Goal: Task Accomplishment & Management: Manage account settings

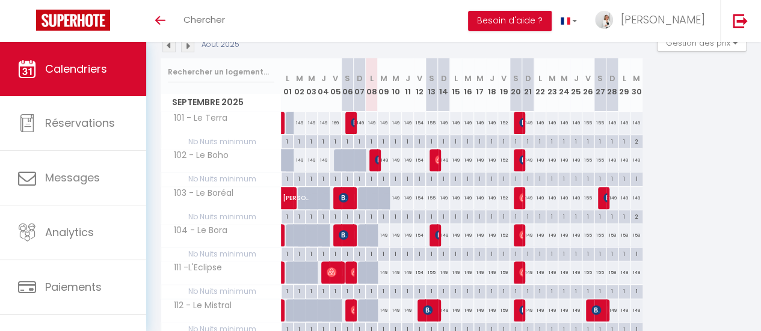
scroll to position [120, 0]
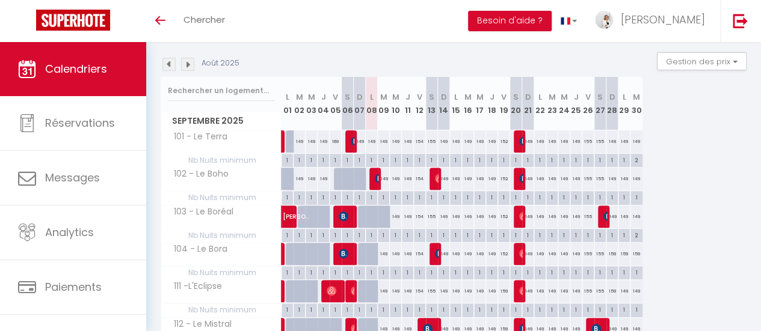
click at [431, 142] on div "155" at bounding box center [432, 142] width 12 height 22
type input "155"
type input "[DATE]"
type input "Dim 14 Septembre 2025"
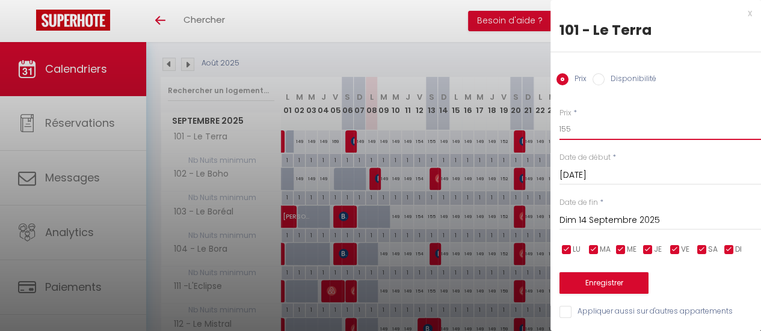
click at [574, 127] on input "155" at bounding box center [659, 129] width 201 height 22
type input "154"
click at [588, 277] on button "Enregistrer" at bounding box center [603, 283] width 89 height 22
type input "Ven 12 Septembre 2025"
type input "[DATE]"
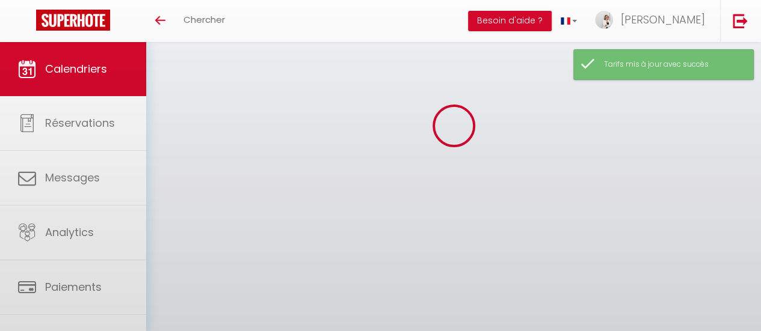
scroll to position [120, 0]
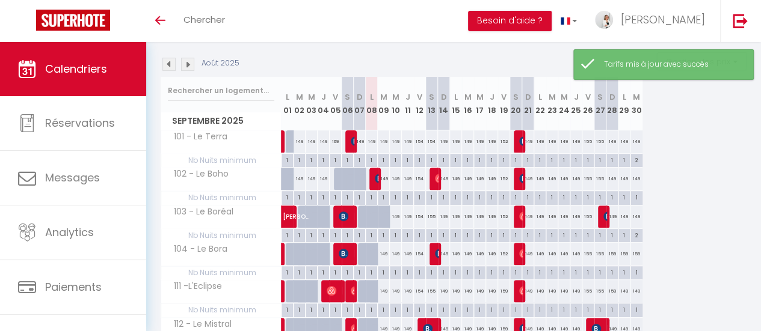
click at [428, 216] on div "155" at bounding box center [432, 217] width 12 height 22
type input "155"
type input "[DATE]"
type input "Dim 14 Septembre 2025"
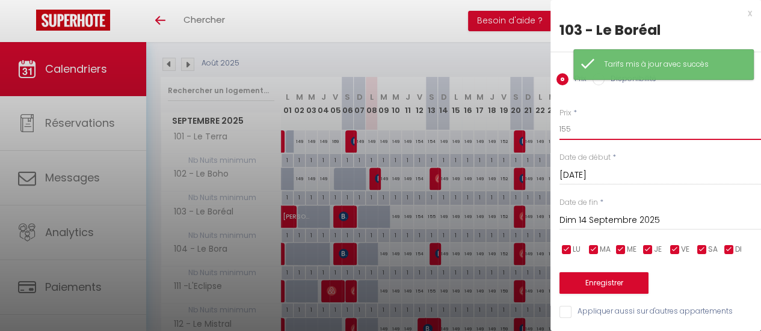
click at [586, 127] on input "155" at bounding box center [659, 129] width 201 height 22
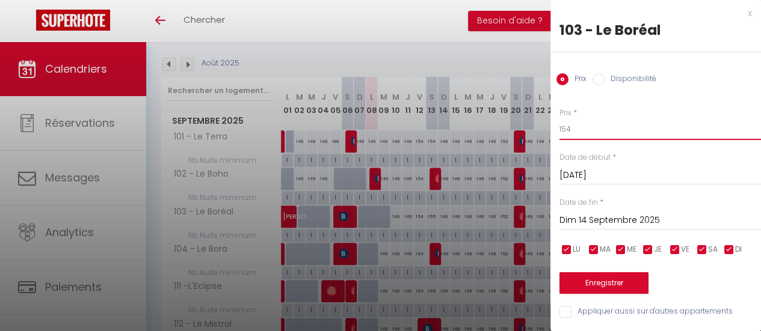
type input "154"
click at [611, 289] on button "Enregistrer" at bounding box center [603, 283] width 89 height 22
type input "Ven 12 Septembre 2025"
type input "[DATE]"
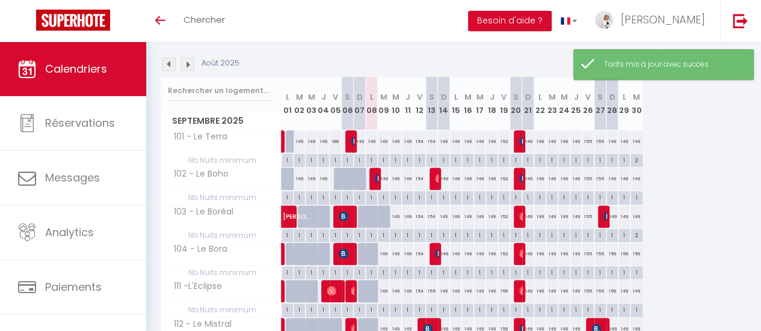
click at [434, 289] on div "155" at bounding box center [432, 291] width 12 height 22
type input "155"
type input "[DATE]"
type input "Dim 14 Septembre 2025"
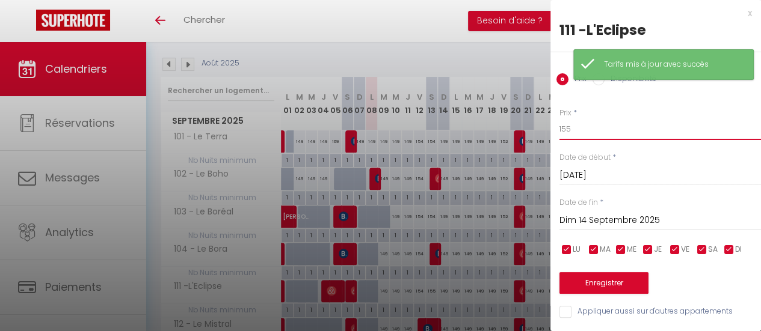
click at [588, 131] on input "155" at bounding box center [659, 129] width 201 height 22
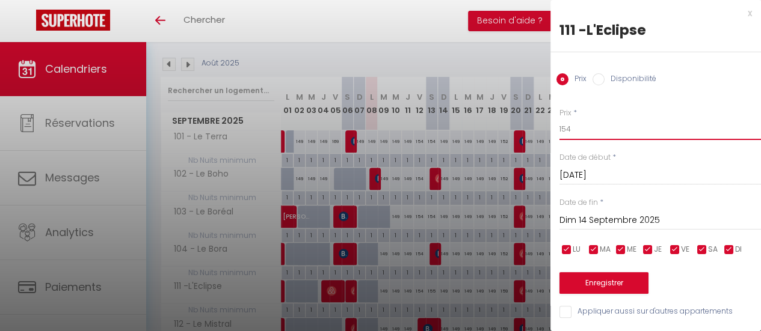
type input "154"
click at [600, 276] on button "Enregistrer" at bounding box center [603, 283] width 89 height 22
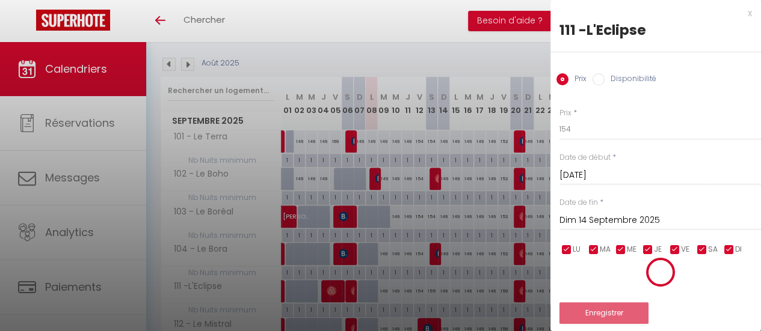
type input "Ven 12 Septembre 2025"
type input "[DATE]"
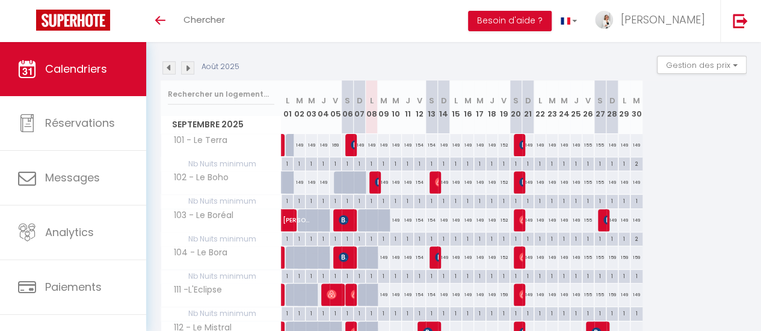
scroll to position [177, 0]
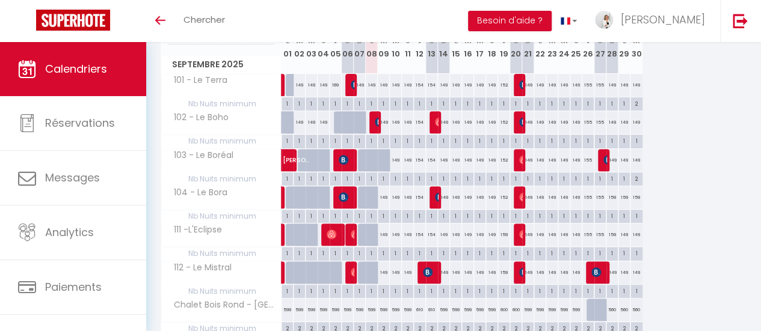
click at [503, 268] on div "159" at bounding box center [504, 273] width 12 height 22
type input "159"
type input "Ven 19 Septembre 2025"
type input "[DATE]"
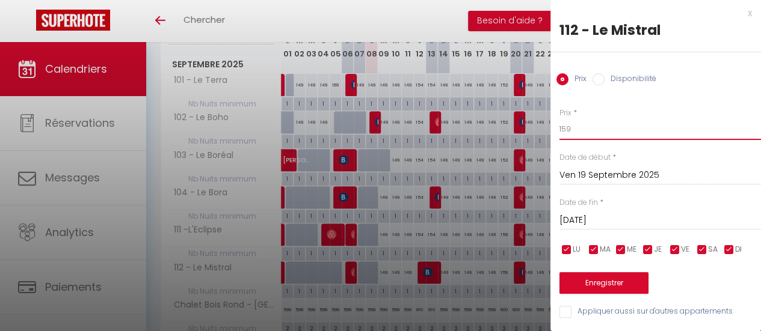
click at [571, 127] on input "159" at bounding box center [659, 129] width 201 height 22
type input "154"
click at [610, 280] on button "Enregistrer" at bounding box center [603, 283] width 89 height 22
type input "Jeu 18 Septembre 2025"
type input "Ven 19 Septembre 2025"
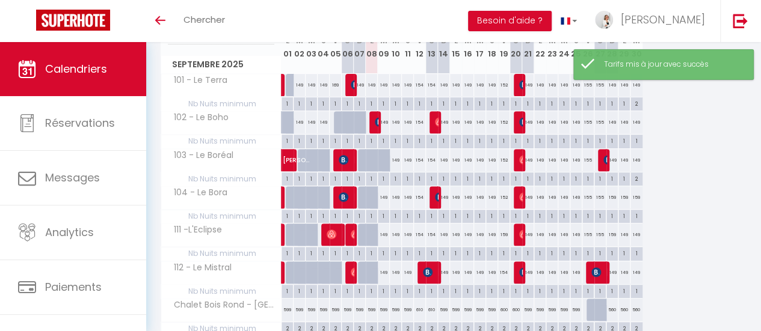
click at [503, 232] on div "159" at bounding box center [504, 235] width 12 height 22
type input "159"
type input "Ven 19 Septembre 2025"
type input "[DATE]"
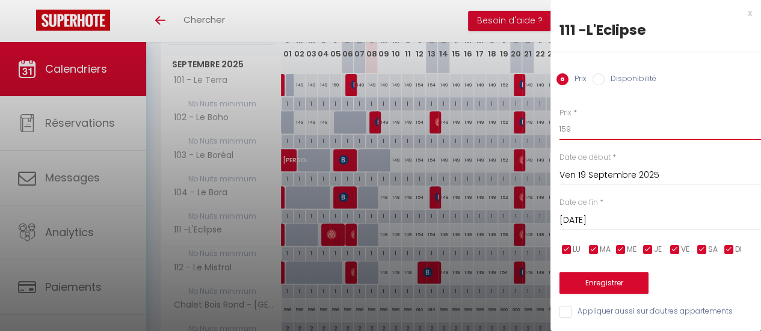
click at [586, 124] on input "159" at bounding box center [659, 129] width 201 height 22
type input "154"
click at [587, 274] on button "Enregistrer" at bounding box center [603, 283] width 89 height 22
type input "Jeu 18 Septembre 2025"
type input "Ven 19 Septembre 2025"
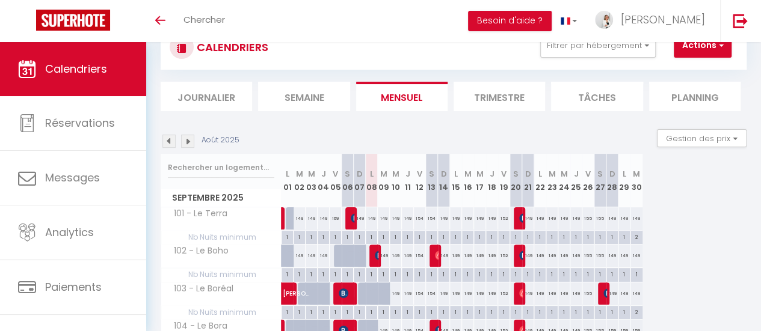
scroll to position [0, 0]
